Goal: Information Seeking & Learning: Learn about a topic

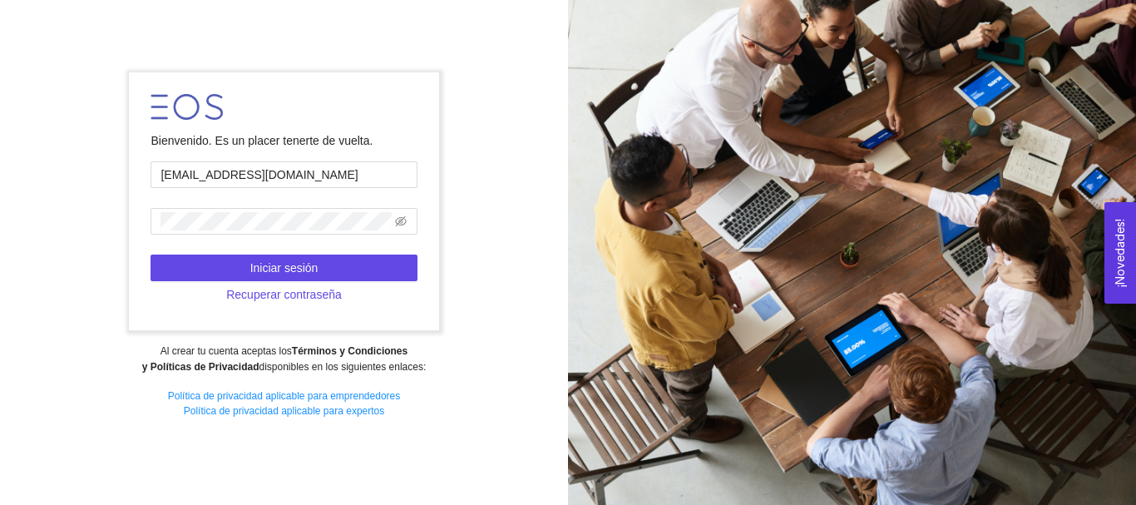
type input "[EMAIL_ADDRESS][DOMAIN_NAME]"
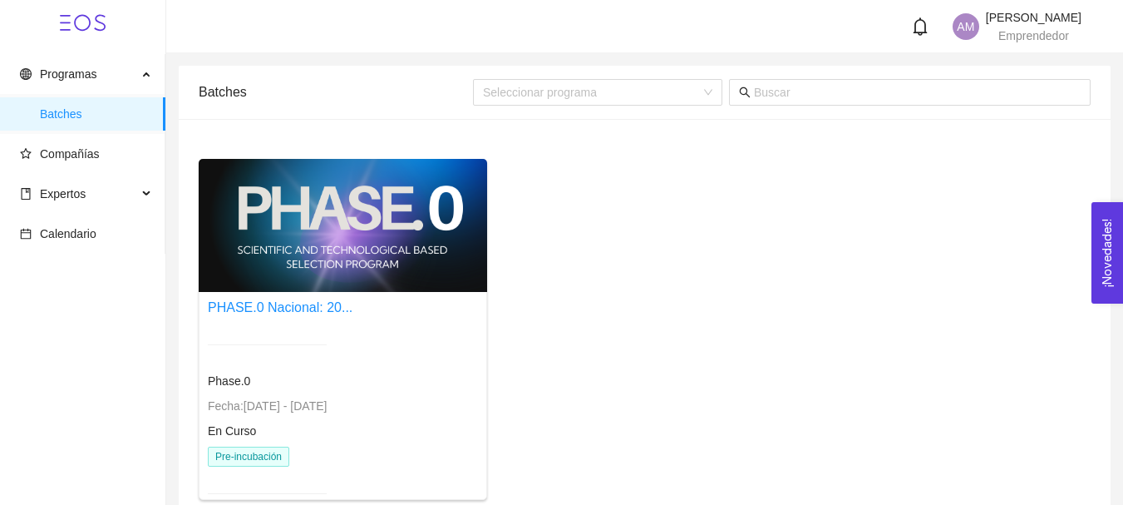
click at [352, 274] on div at bounding box center [343, 225] width 288 height 133
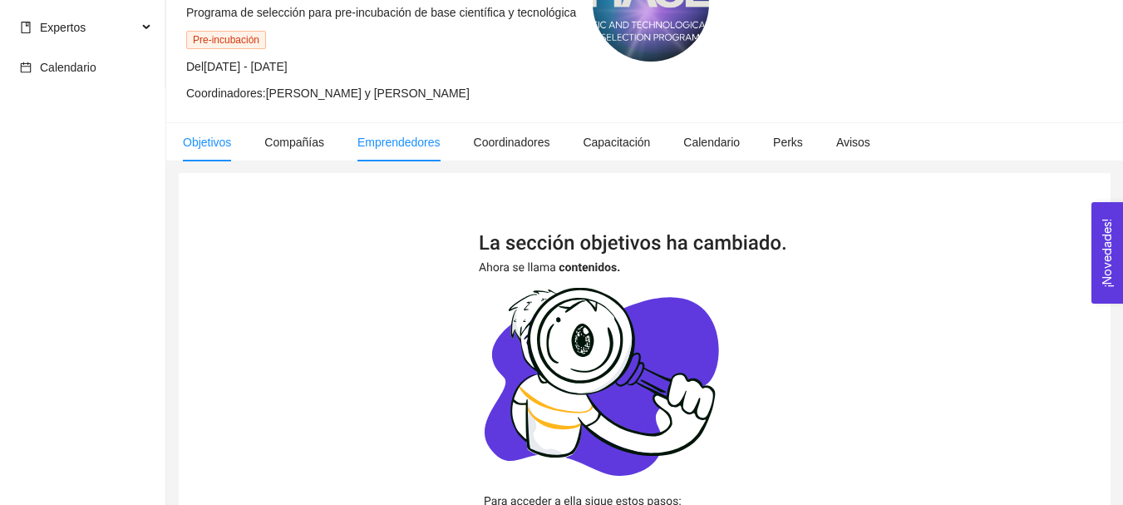
scroll to position [83, 0]
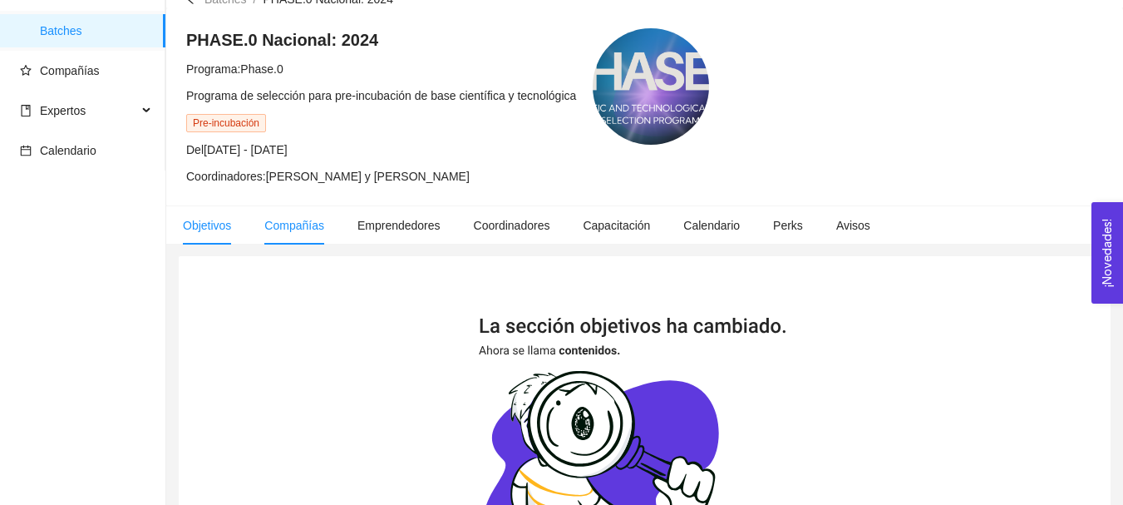
click at [289, 234] on li "Compañías" at bounding box center [294, 225] width 93 height 38
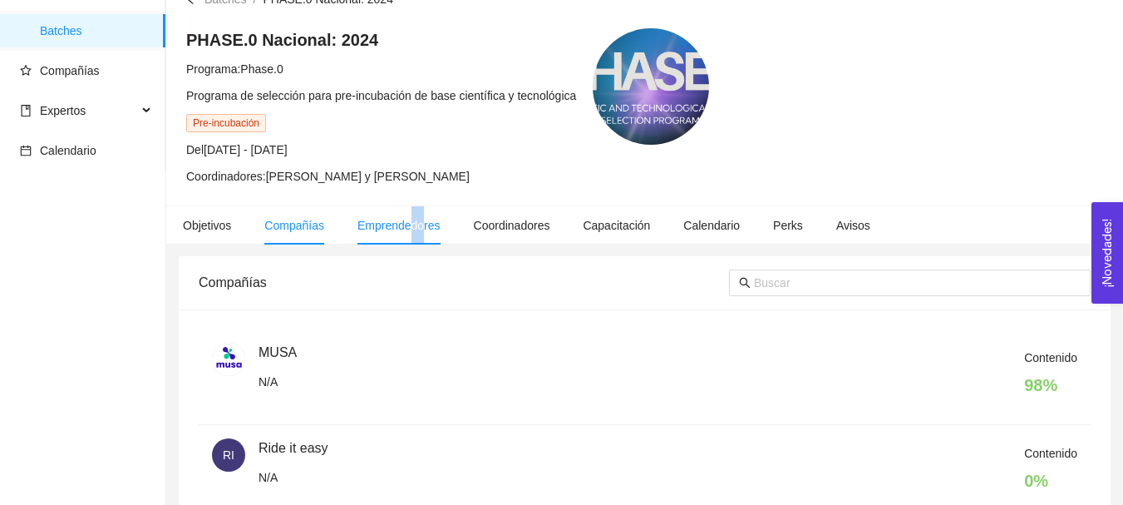
drag, startPoint x: 410, startPoint y: 223, endPoint x: 419, endPoint y: 223, distance: 9.1
click at [419, 223] on span "Emprendedores" at bounding box center [398, 225] width 83 height 13
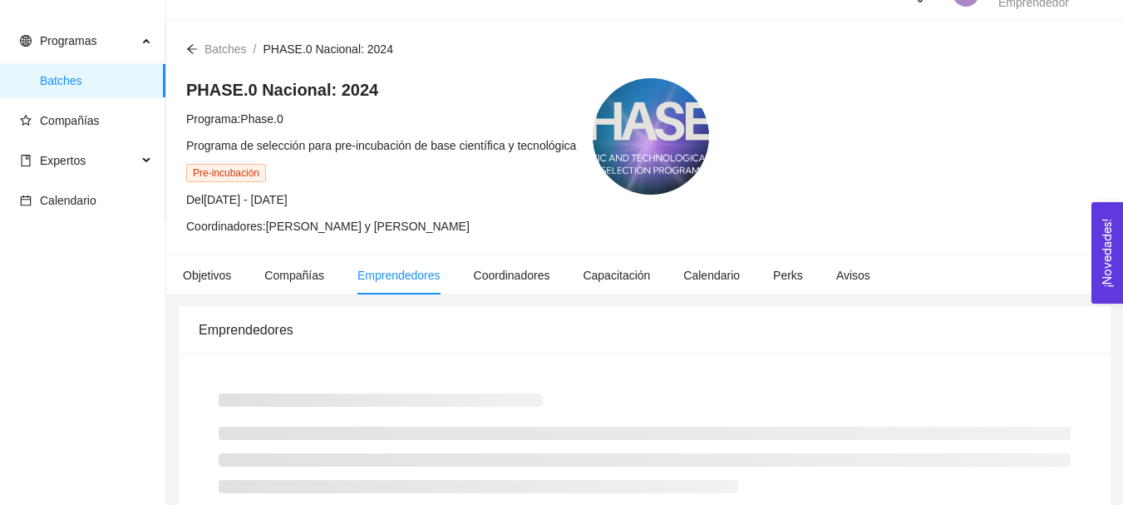
scroll to position [83, 0]
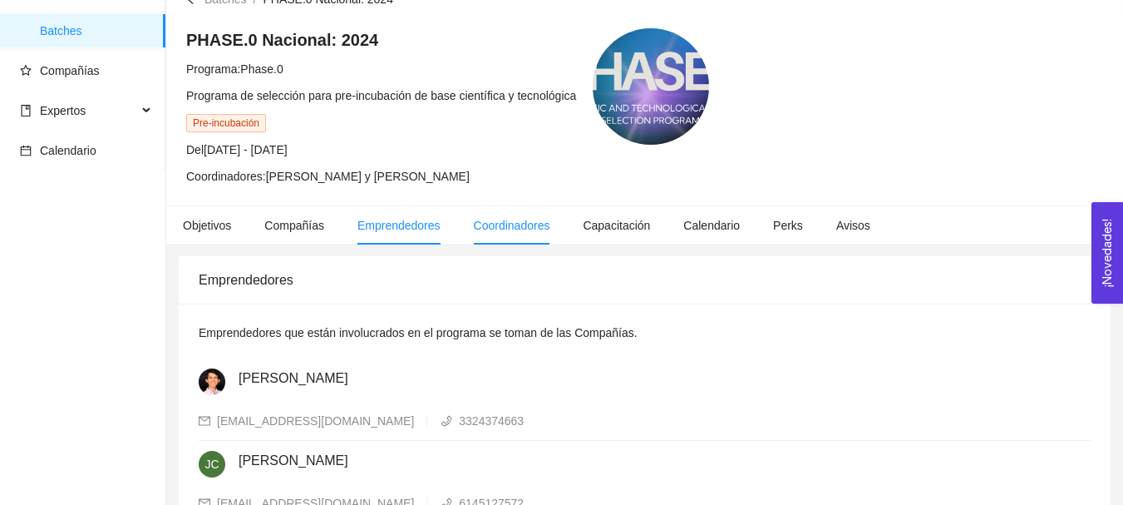
click at [481, 224] on span "Coordinadores" at bounding box center [512, 225] width 76 height 13
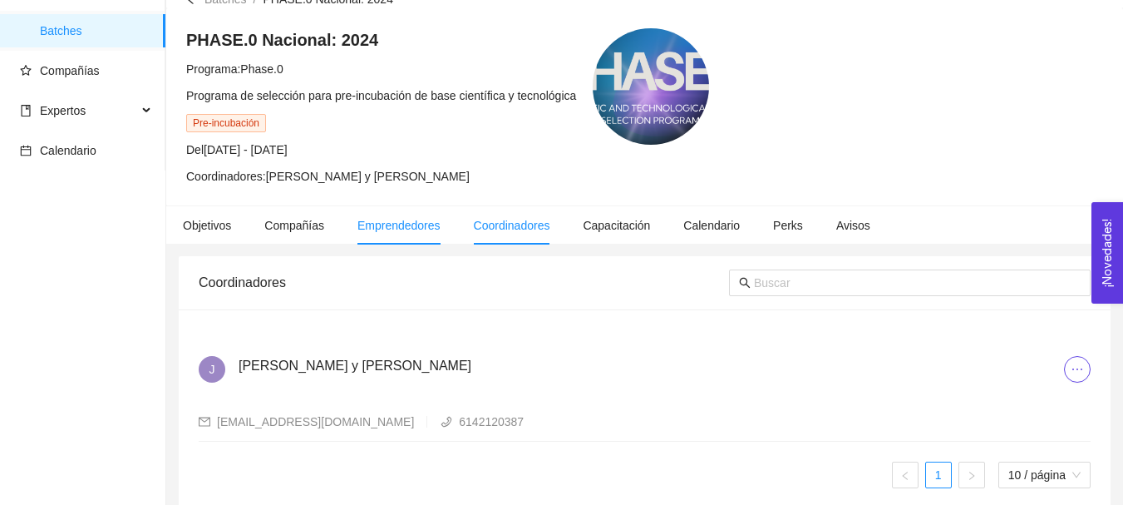
click at [414, 240] on li "Emprendedores" at bounding box center [399, 225] width 116 height 38
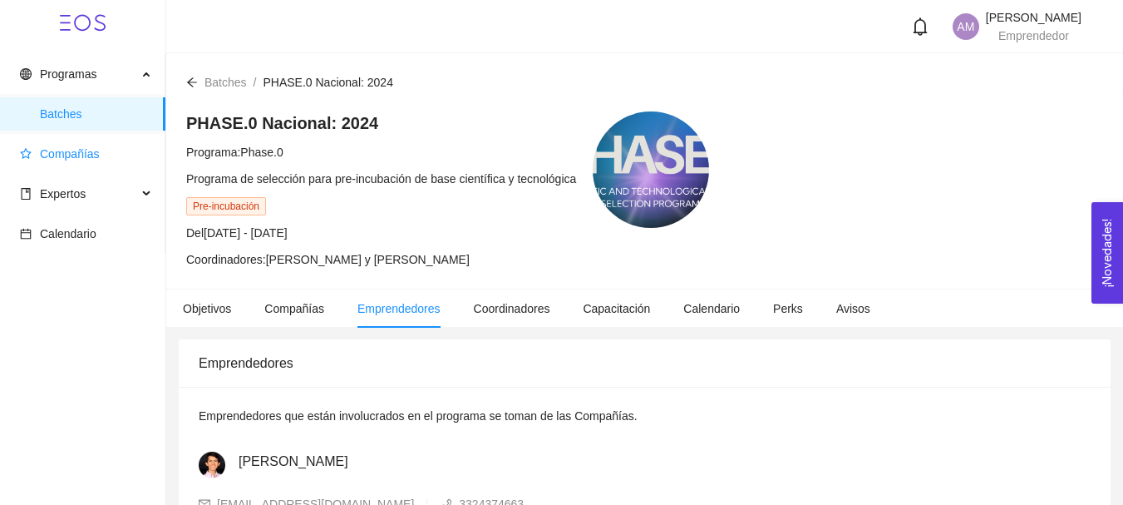
click at [119, 143] on span "Compañías" at bounding box center [86, 153] width 132 height 33
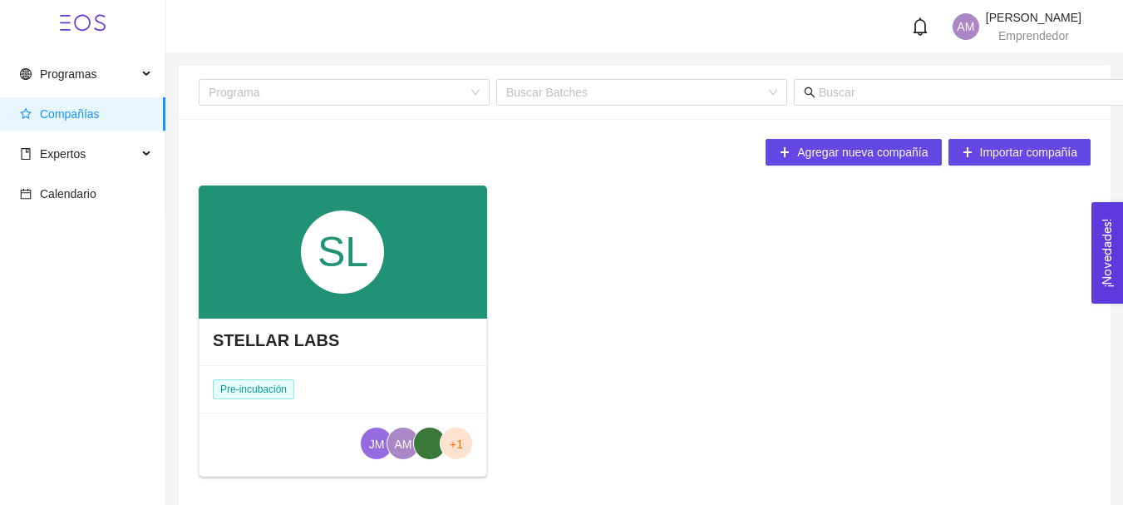
click at [216, 244] on div "SL" at bounding box center [343, 251] width 288 height 133
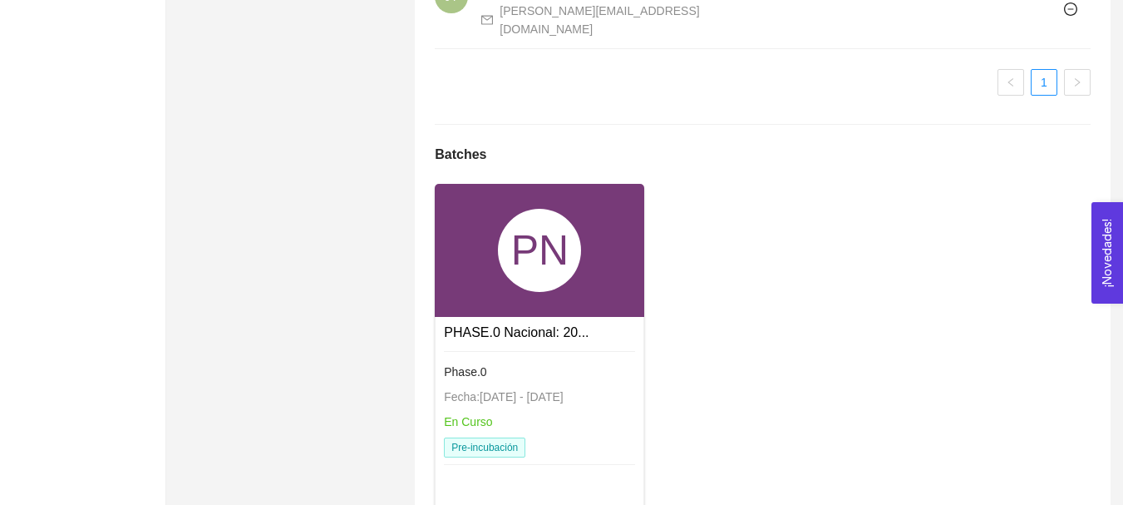
scroll to position [1330, 0]
click at [523, 316] on div "PN" at bounding box center [539, 249] width 209 height 133
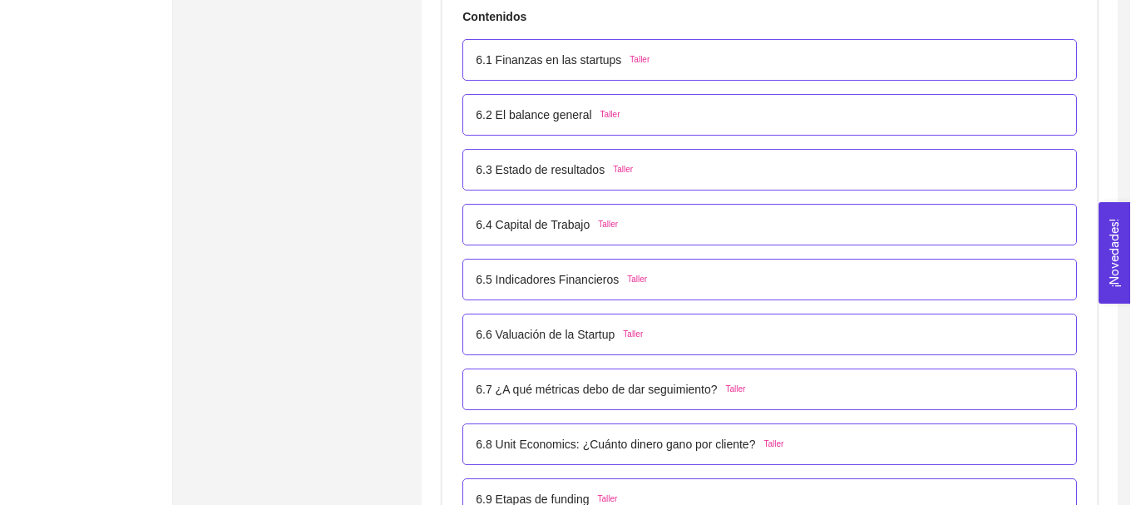
scroll to position [3907, 0]
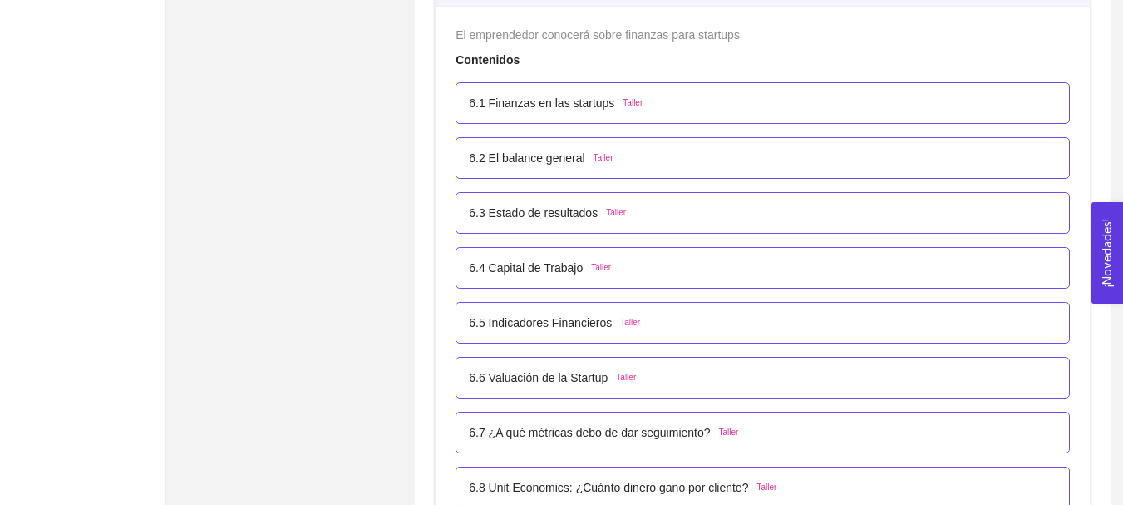
click at [510, 110] on p "6.1 Finanzas en las startups" at bounding box center [541, 103] width 145 height 18
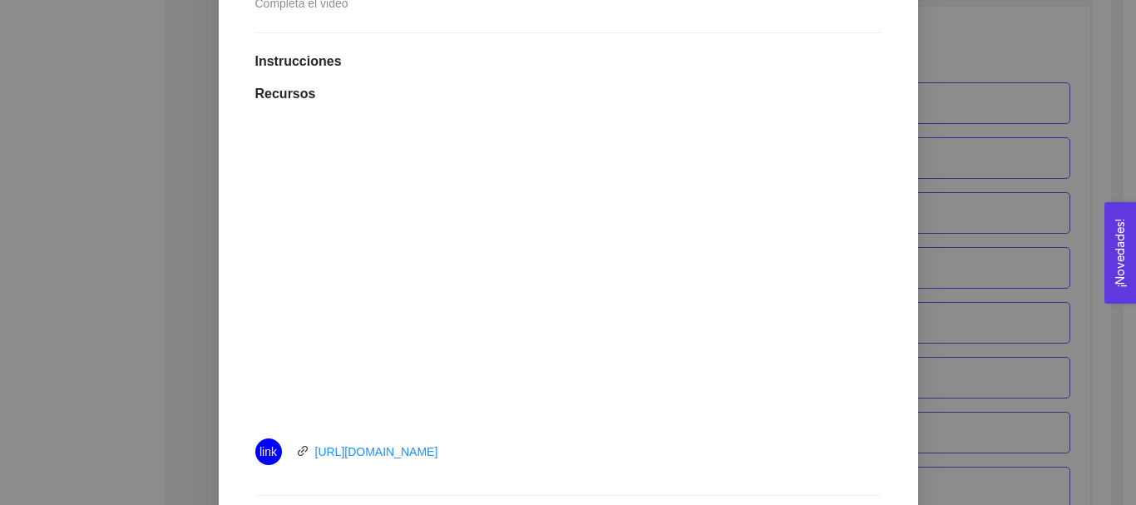
scroll to position [582, 0]
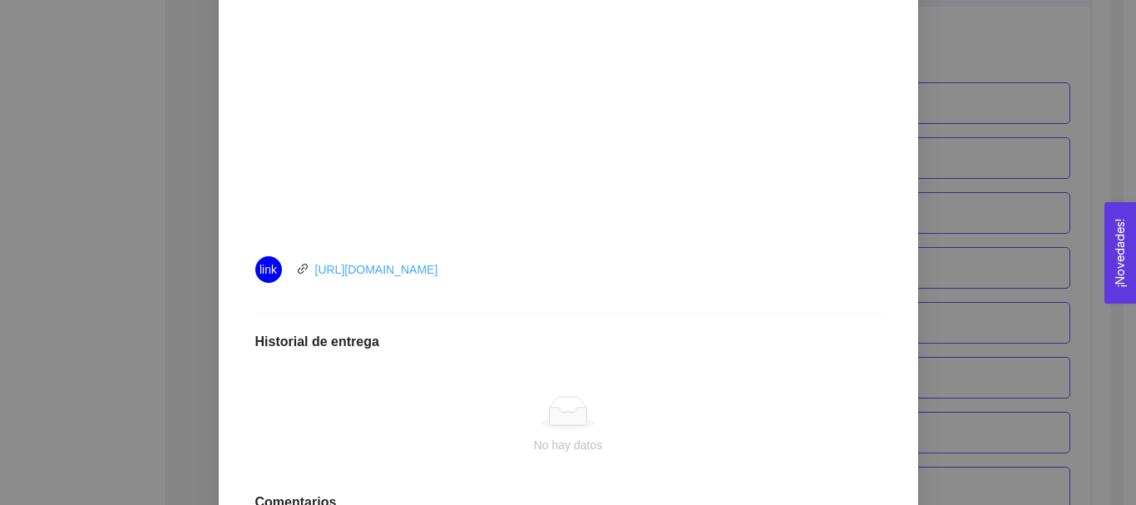
click at [438, 271] on link "[URL][DOMAIN_NAME]" at bounding box center [376, 269] width 123 height 13
